Goal: Information Seeking & Learning: Learn about a topic

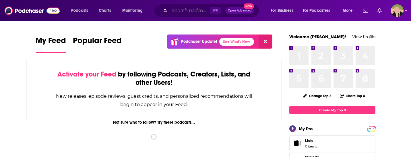
click at [179, 12] on input "Search podcasts, credits, & more..." at bounding box center [190, 10] width 40 height 9
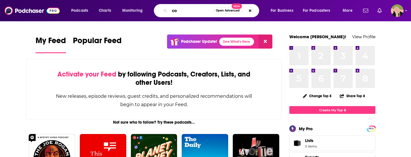
type input "c"
type input "CEO + leadership"
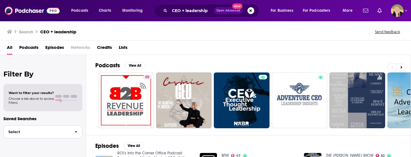
click at [46, 131] on span "Select" at bounding box center [37, 132] width 66 height 4
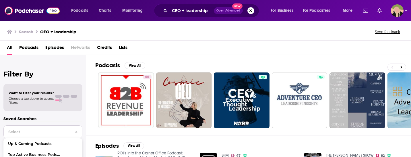
click at [45, 133] on span "Select" at bounding box center [37, 132] width 66 height 4
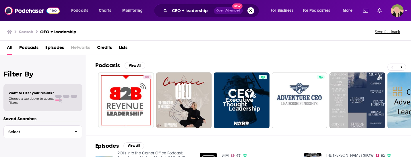
click at [48, 90] on div "Want to filter your results? Choose a tab above to access filters." at bounding box center [42, 97] width 79 height 27
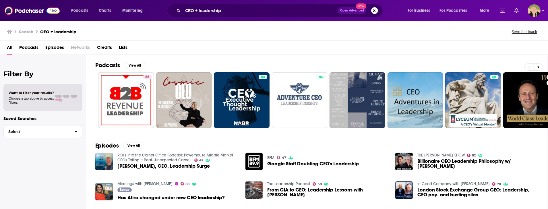
click at [32, 48] on span "Podcasts" at bounding box center [28, 49] width 19 height 12
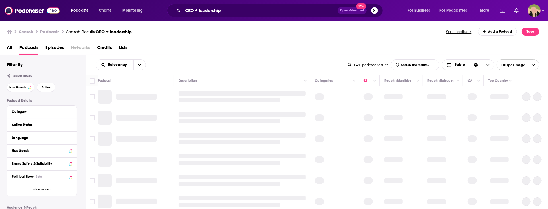
click at [38, 127] on div "Active Status" at bounding box center [40, 125] width 57 height 4
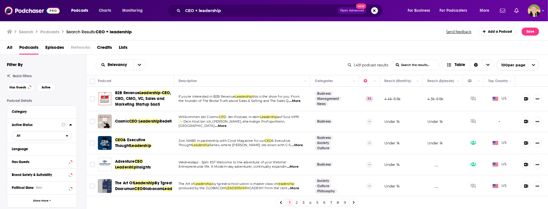
click at [60, 135] on span "All" at bounding box center [39, 135] width 54 height 7
click at [51, 154] on span "488" at bounding box center [57, 154] width 27 height 3
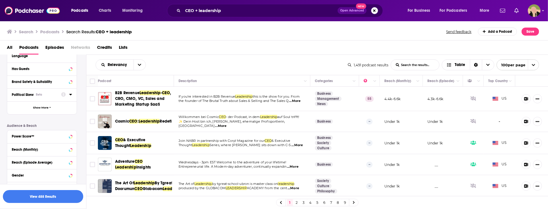
scroll to position [95, 0]
click at [59, 92] on button "Political Skew Beta" at bounding box center [36, 92] width 49 height 7
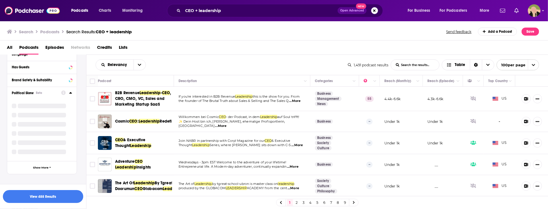
click at [71, 92] on icon at bounding box center [70, 92] width 3 height 1
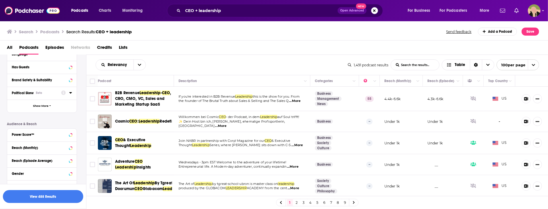
click at [71, 92] on icon at bounding box center [70, 92] width 3 height 1
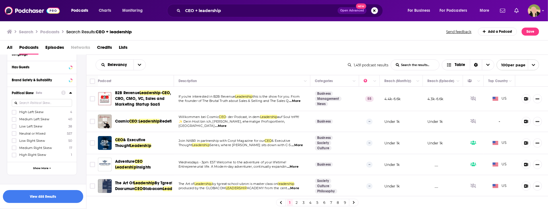
click at [71, 91] on icon at bounding box center [70, 92] width 3 height 5
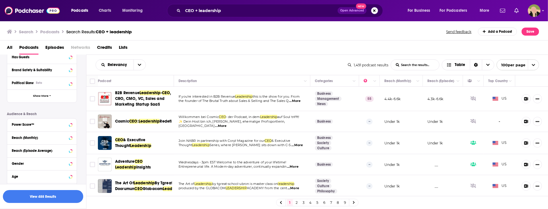
scroll to position [76, 0]
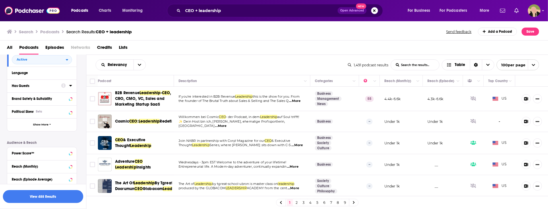
click at [57, 83] on button "Has Guests" at bounding box center [36, 85] width 49 height 7
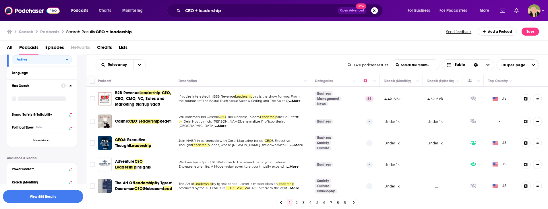
click at [70, 86] on icon at bounding box center [70, 85] width 3 height 1
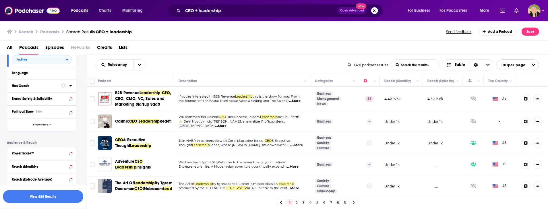
click at [69, 85] on div at bounding box center [66, 85] width 11 height 7
click at [66, 85] on icon at bounding box center [63, 85] width 5 height 5
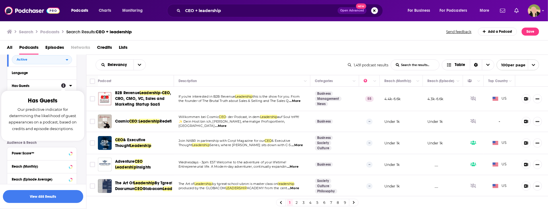
click at [61, 104] on div "Has Guests Our predictive indicator for determining the likelihood of guest app…" at bounding box center [42, 116] width 69 height 36
click at [70, 86] on icon at bounding box center [70, 85] width 3 height 1
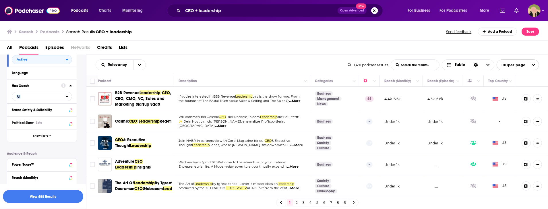
click at [70, 86] on icon at bounding box center [70, 85] width 3 height 1
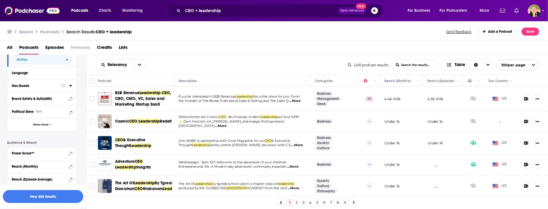
click at [68, 87] on div at bounding box center [66, 85] width 11 height 7
click at [70, 87] on icon at bounding box center [70, 85] width 3 height 5
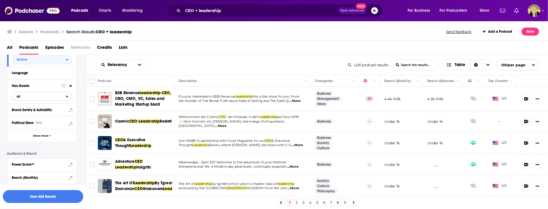
click at [38, 96] on span "All" at bounding box center [39, 96] width 54 height 7
click at [32, 125] on span "Has guests" at bounding box center [31, 124] width 33 height 3
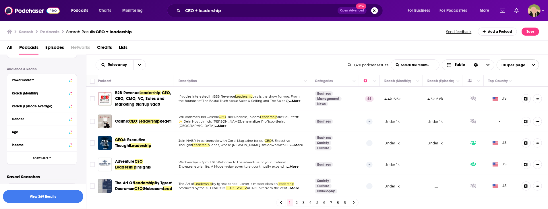
scroll to position [160, 0]
click at [39, 156] on span "Show More" at bounding box center [41, 157] width 16 height 3
click at [33, 156] on button "Location Beta" at bounding box center [36, 170] width 49 height 7
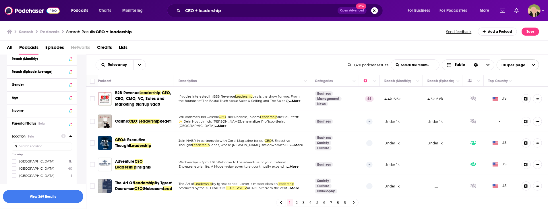
scroll to position [201, 0]
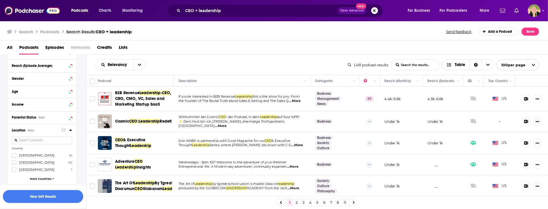
click at [58, 138] on input at bounding box center [42, 141] width 60 height 8
click at [34, 156] on span "[GEOGRAPHIC_DATA]" at bounding box center [36, 155] width 35 height 4
click at [14, 156] on input "multiSelectOption-unitedstates-0" at bounding box center [14, 157] width 0 height 0
click at [30, 156] on button "button" at bounding box center [43, 196] width 80 height 13
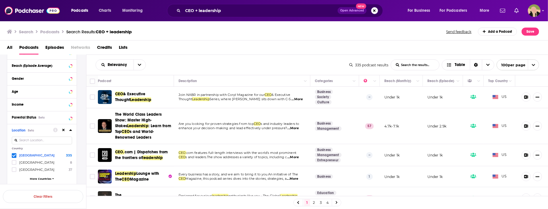
scroll to position [2, 0]
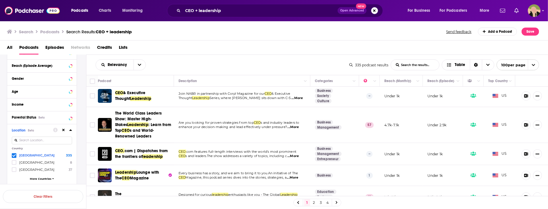
click at [191, 58] on div "Relevancy List Search Input Search the results... Table 335 podcast results Lis…" at bounding box center [317, 65] width 462 height 20
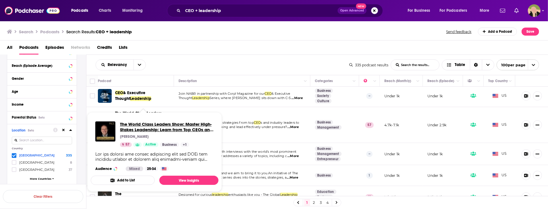
click at [137, 123] on span "The World Class Leaders Show: Master High-Stakes Leadership: Learn from Top CEO…" at bounding box center [167, 126] width 94 height 11
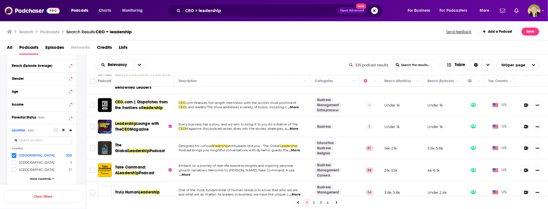
scroll to position [62, 0]
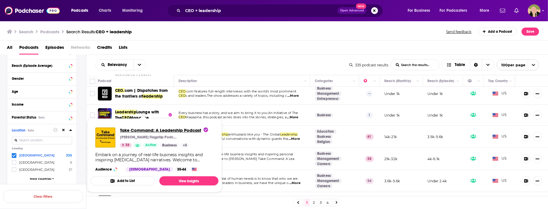
click at [159, 130] on span "Take Command: A Leadership Podcast" at bounding box center [164, 129] width 88 height 5
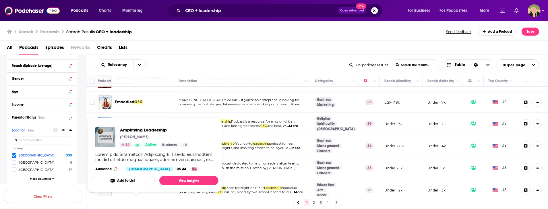
scroll to position [257, 0]
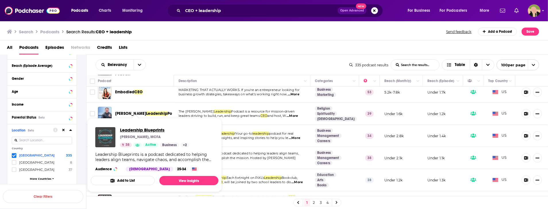
click at [150, 127] on span "Leadership Blueprints" at bounding box center [154, 129] width 69 height 5
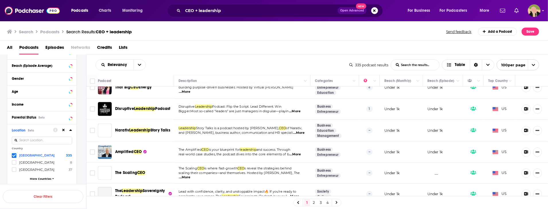
scroll to position [898, 0]
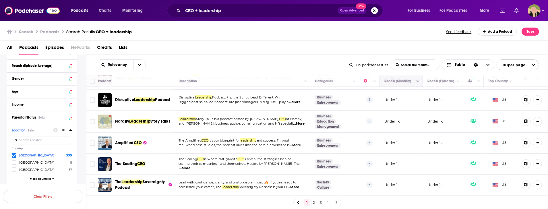
click at [394, 80] on button "Move" at bounding box center [401, 81] width 34 height 7
click at [411, 82] on icon "Column Actions" at bounding box center [417, 81] width 3 height 3
click at [411, 80] on div at bounding box center [274, 104] width 548 height 209
click at [411, 80] on icon "Column Actions" at bounding box center [417, 81] width 3 height 2
click at [411, 82] on div at bounding box center [274, 104] width 548 height 209
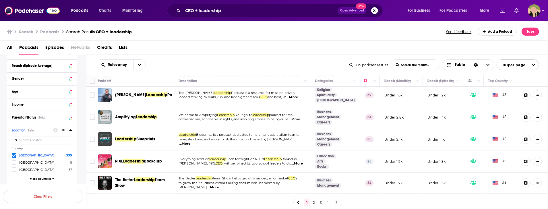
scroll to position [0, 0]
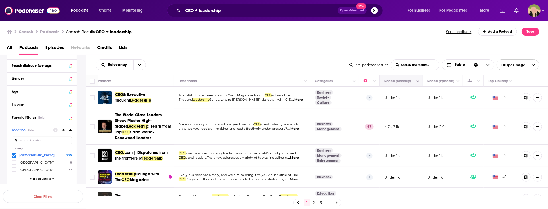
click at [399, 79] on icon "Move" at bounding box center [400, 81] width 7 height 7
click at [399, 81] on icon "Move" at bounding box center [400, 81] width 5 height 2
click at [411, 82] on button "Move" at bounding box center [401, 81] width 34 height 7
click at [411, 80] on icon "Column Actions" at bounding box center [417, 81] width 3 height 3
click at [411, 79] on div at bounding box center [274, 104] width 548 height 209
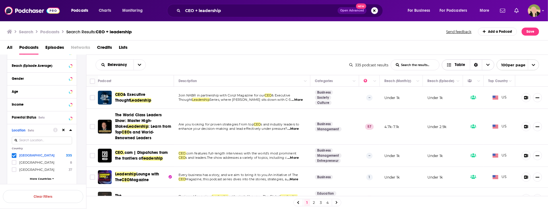
click at [411, 62] on span "Choose View" at bounding box center [488, 65] width 12 height 10
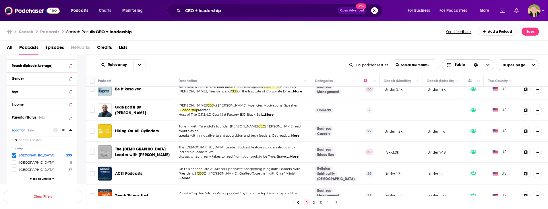
scroll to position [2101, 0]
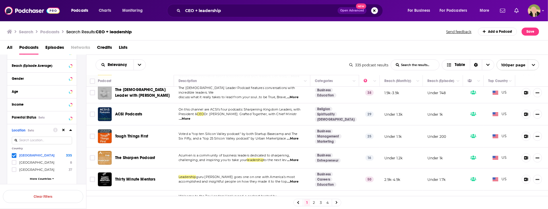
click at [313, 156] on link "2" at bounding box center [314, 202] width 6 height 7
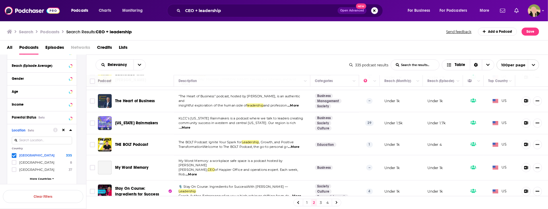
scroll to position [2040, 0]
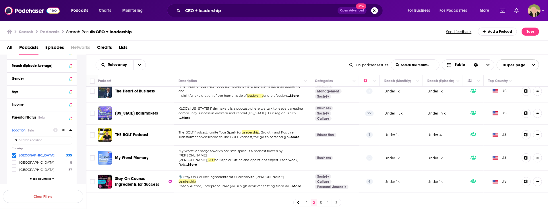
click at [320, 156] on link "3" at bounding box center [321, 202] width 6 height 7
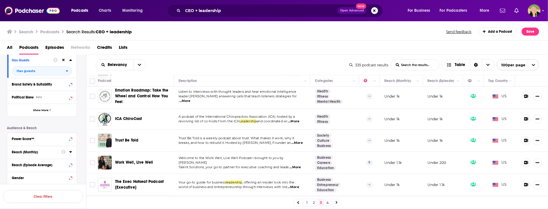
scroll to position [104, 0]
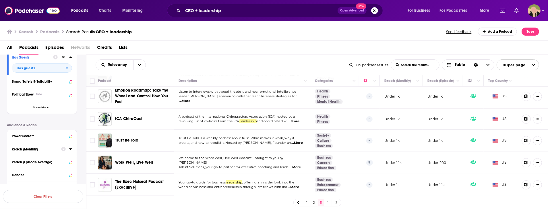
click at [49, 152] on button "Reach (Monthly)" at bounding box center [36, 149] width 49 height 7
click at [47, 149] on div "Reach (Monthly)" at bounding box center [35, 149] width 46 height 4
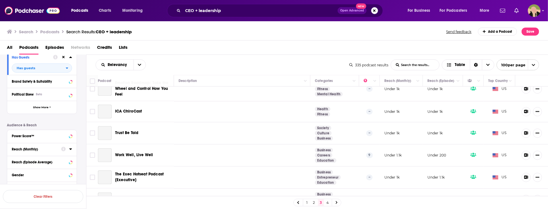
click at [49, 150] on div "Reach (Monthly)" at bounding box center [35, 149] width 46 height 4
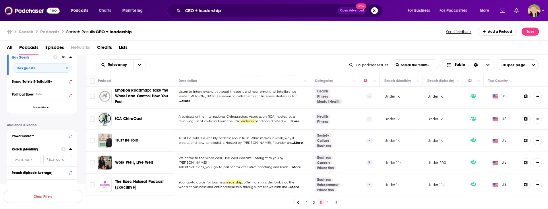
click at [36, 156] on input "number" at bounding box center [26, 159] width 29 height 9
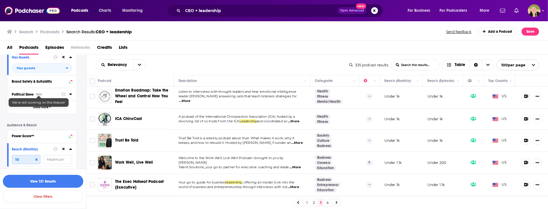
type input "1"
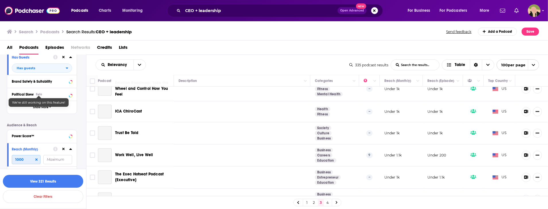
type input "1000"
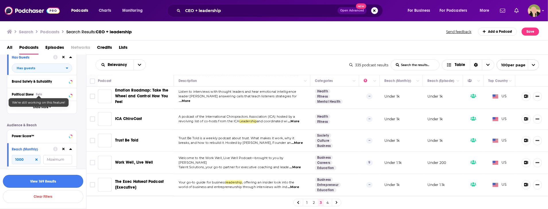
click at [49, 156] on button "View 169 Results" at bounding box center [43, 181] width 80 height 13
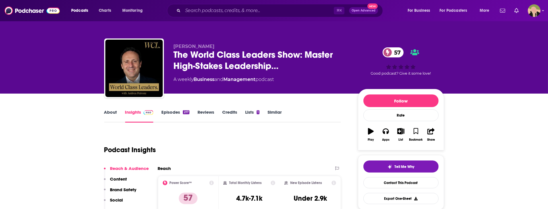
click at [175, 111] on link "Episodes 217" at bounding box center [175, 115] width 28 height 13
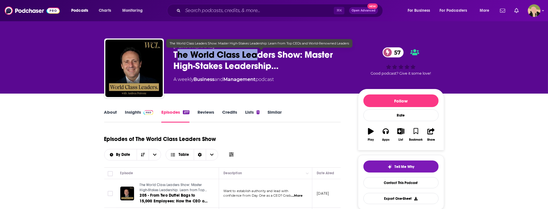
drag, startPoint x: 176, startPoint y: 54, endPoint x: 257, endPoint y: 50, distance: 80.8
click at [257, 50] on span "The World Class Leaders Show: Master High-Stakes Leadership…" at bounding box center [261, 60] width 175 height 22
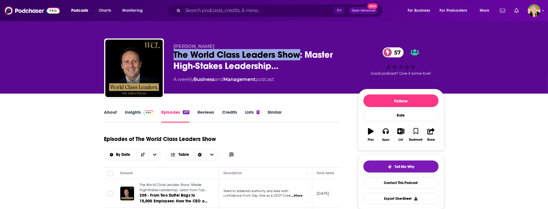
drag, startPoint x: 300, startPoint y: 57, endPoint x: 170, endPoint y: 56, distance: 130.3
click at [170, 56] on div "Andrea Petrone The World Class Leaders Show: Master High-Stakes Leadership… 57 …" at bounding box center [274, 69] width 340 height 62
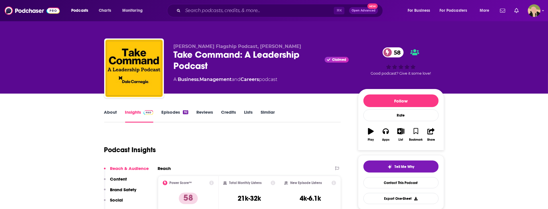
click at [173, 111] on link "Episodes 92" at bounding box center [174, 115] width 27 height 13
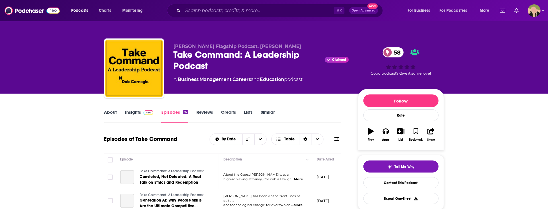
click at [199, 65] on div "Take Command: A Leadership Podcast Claimed 58" at bounding box center [261, 60] width 175 height 22
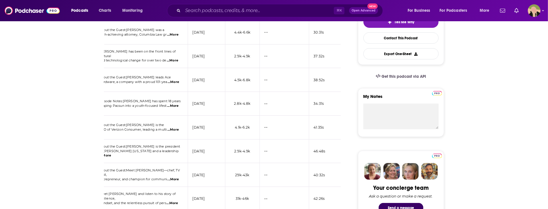
scroll to position [0, 108]
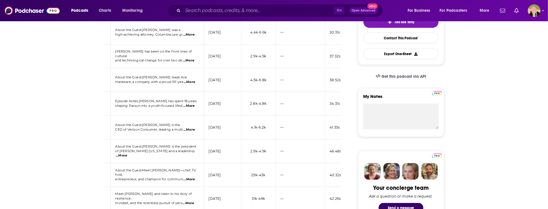
click at [195, 104] on span "...More" at bounding box center [188, 106] width 11 height 5
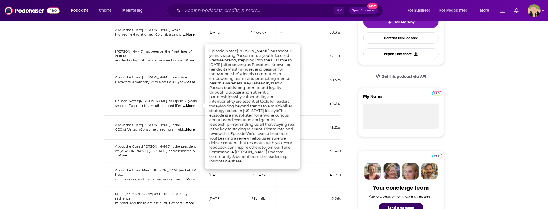
scroll to position [207, 0]
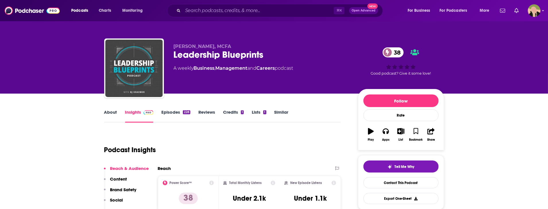
click at [174, 109] on link "Episodes 228" at bounding box center [175, 115] width 29 height 13
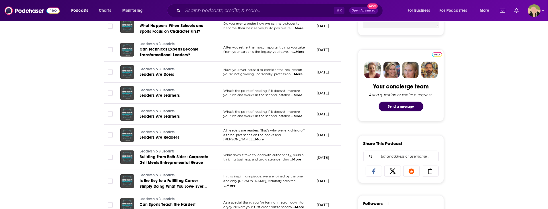
scroll to position [206, 0]
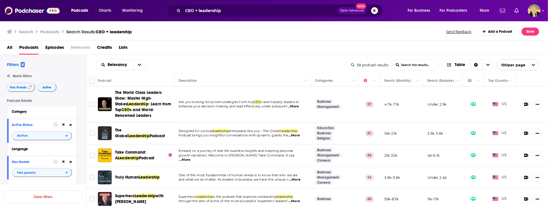
click at [102, 29] on span "CEO + leadership" at bounding box center [114, 31] width 36 height 5
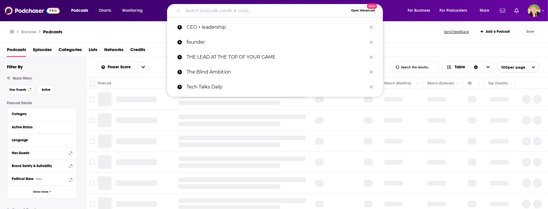
click at [194, 11] on input "Search podcasts, credits, & more..." at bounding box center [266, 10] width 166 height 9
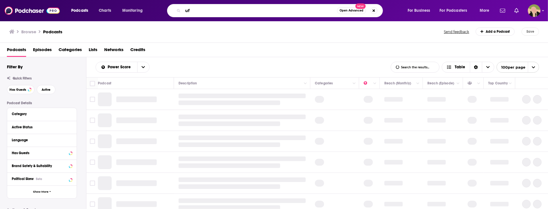
type input "u"
type input "future of work"
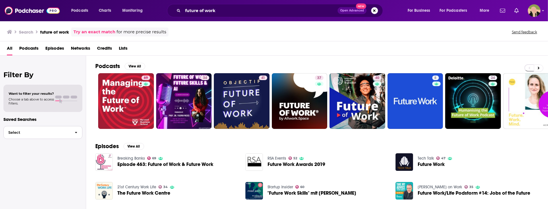
click at [51, 132] on span "Select" at bounding box center [37, 133] width 66 height 4
click at [32, 47] on span "Podcasts" at bounding box center [28, 50] width 19 height 12
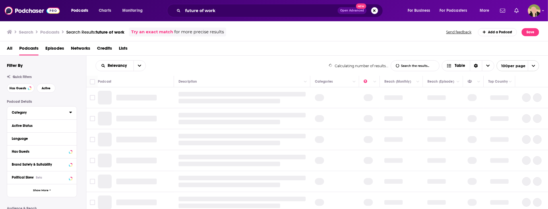
click at [40, 113] on div "Category" at bounding box center [39, 113] width 54 height 4
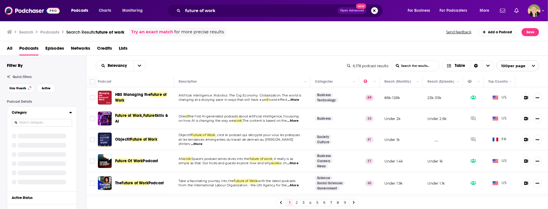
click at [43, 121] on input at bounding box center [42, 123] width 60 height 8
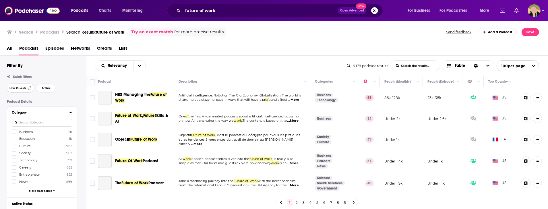
click at [27, 88] on button "Has Guests" at bounding box center [21, 88] width 28 height 9
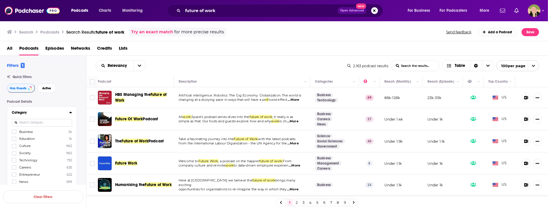
click at [242, 116] on span "Space’s podcast series dives into the" at bounding box center [220, 117] width 58 height 4
click at [299, 121] on span "...More" at bounding box center [292, 121] width 11 height 5
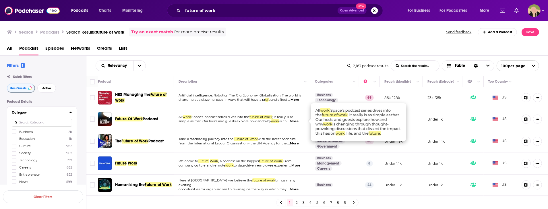
click at [261, 121] on span "simple as that. Our hosts and guests explore how and why" at bounding box center [225, 121] width 93 height 4
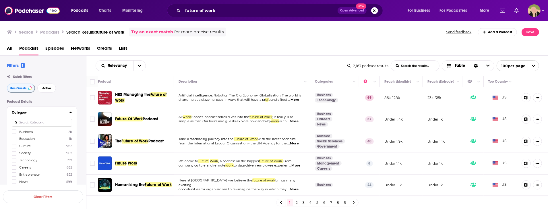
drag, startPoint x: 163, startPoint y: 124, endPoint x: 113, endPoint y: 117, distance: 50.4
click at [113, 117] on div "Future Of Work Podcast" at bounding box center [136, 119] width 77 height 14
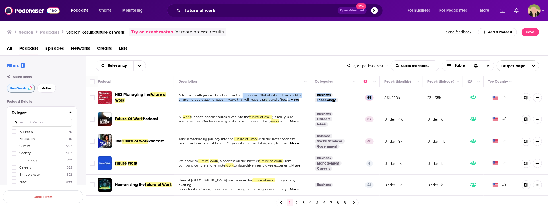
drag, startPoint x: 243, startPoint y: 94, endPoint x: 385, endPoint y: 92, distance: 142.4
click at [385, 92] on tr "HBS Managing the Future of Work Artificial intelligence. Robotics. The Gig Econ…" at bounding box center [317, 97] width 462 height 21
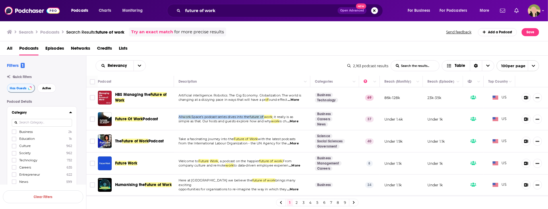
drag, startPoint x: 268, startPoint y: 117, endPoint x: 215, endPoint y: 109, distance: 53.5
click at [215, 109] on td "All work. Space’s podcast series dives into the future of work ; it really is a…" at bounding box center [242, 119] width 136 height 22
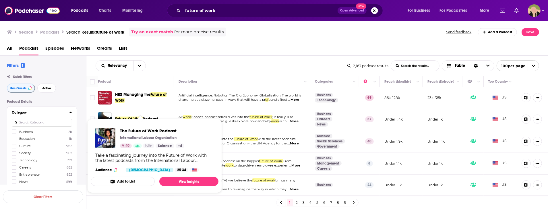
click at [168, 113] on div "Future Of Work Podcast" at bounding box center [145, 119] width 60 height 14
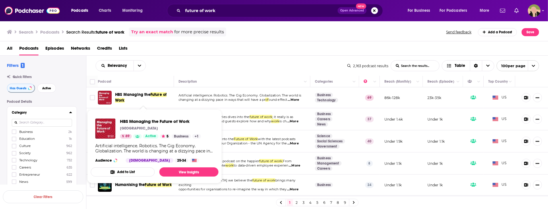
click at [160, 95] on span "Future of Work" at bounding box center [140, 97] width 51 height 11
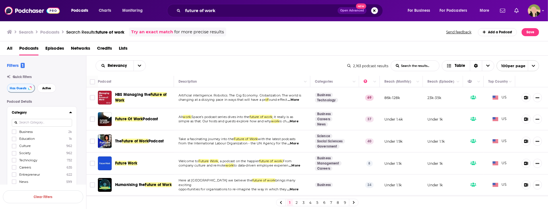
click at [137, 124] on div "Future Of Work Podcast" at bounding box center [145, 119] width 60 height 14
click at [137, 119] on span "Future Of Work" at bounding box center [129, 119] width 28 height 5
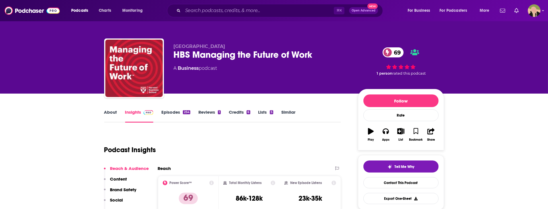
click at [166, 111] on link "Episodes 254" at bounding box center [175, 115] width 29 height 13
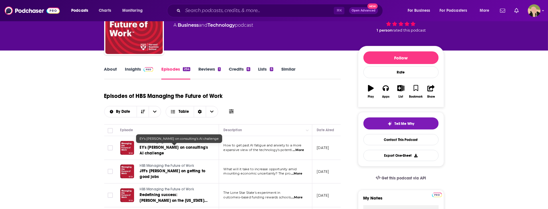
scroll to position [22, 0]
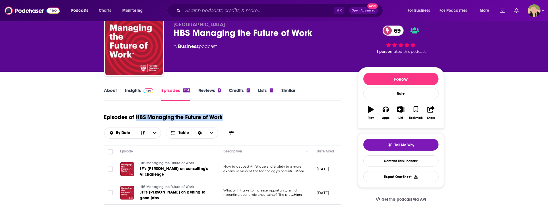
drag, startPoint x: 135, startPoint y: 119, endPoint x: 224, endPoint y: 115, distance: 89.4
click at [224, 115] on div "Episodes of HBS Managing the Future of Work By Date Table" at bounding box center [222, 124] width 237 height 29
copy h1 "HBS Managing the Future of Work"
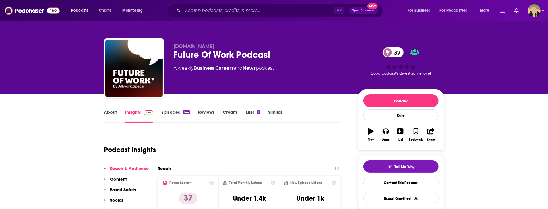
click at [169, 109] on link "Episodes 144" at bounding box center [175, 115] width 28 height 13
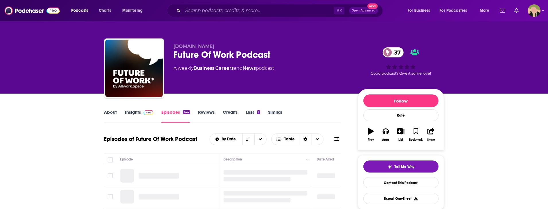
click at [241, 58] on div "Future Of Work Podcast 37" at bounding box center [261, 54] width 175 height 11
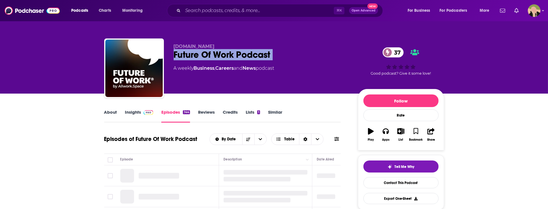
click at [241, 58] on div "Future Of Work Podcast 37" at bounding box center [261, 54] width 175 height 11
copy div "Future Of Work Podcast 37"
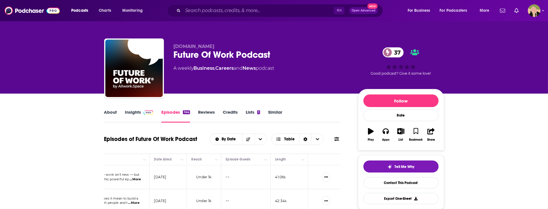
click at [282, 52] on div "Future Of Work Podcast 37" at bounding box center [261, 54] width 175 height 11
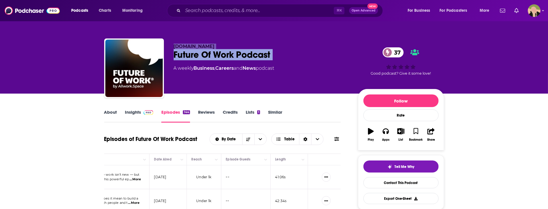
drag, startPoint x: 282, startPoint y: 52, endPoint x: 166, endPoint y: 47, distance: 115.8
click at [166, 47] on div "[DOMAIN_NAME] Future Of Work Podcast 37 A weekly Business , Careers and News po…" at bounding box center [274, 69] width 340 height 62
copy div "[DOMAIN_NAME] Future Of Work Podcast 37"
